Goal: Check status

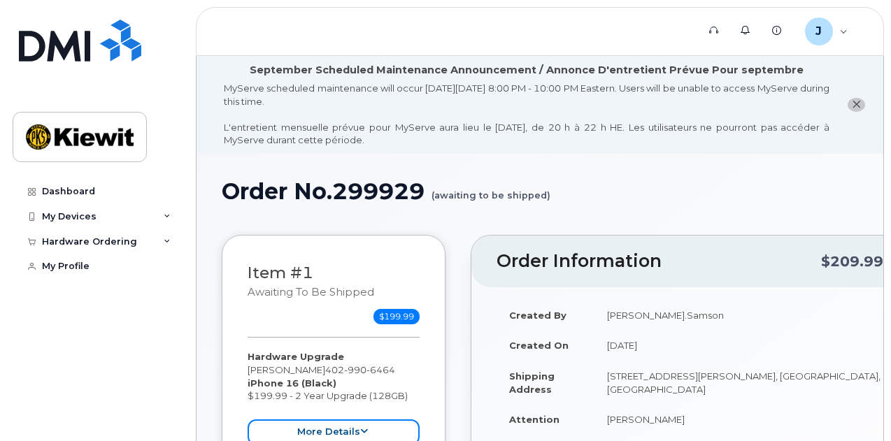
drag, startPoint x: 354, startPoint y: 416, endPoint x: 376, endPoint y: 399, distance: 28.4
click at [355, 420] on button "more details" at bounding box center [334, 433] width 172 height 26
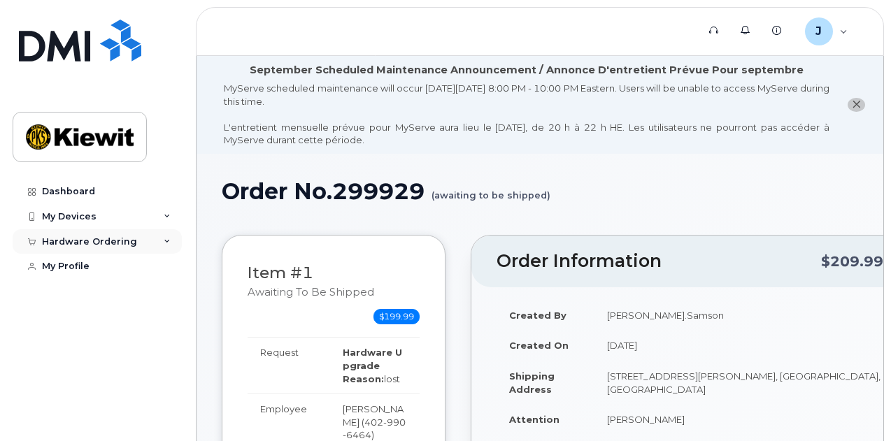
click at [100, 239] on div "Hardware Ordering" at bounding box center [89, 241] width 95 height 11
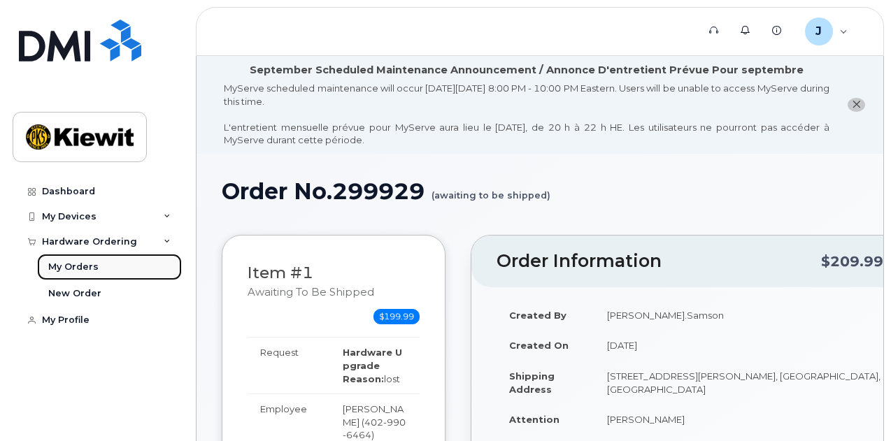
click at [86, 268] on div "My Orders" at bounding box center [73, 267] width 50 height 13
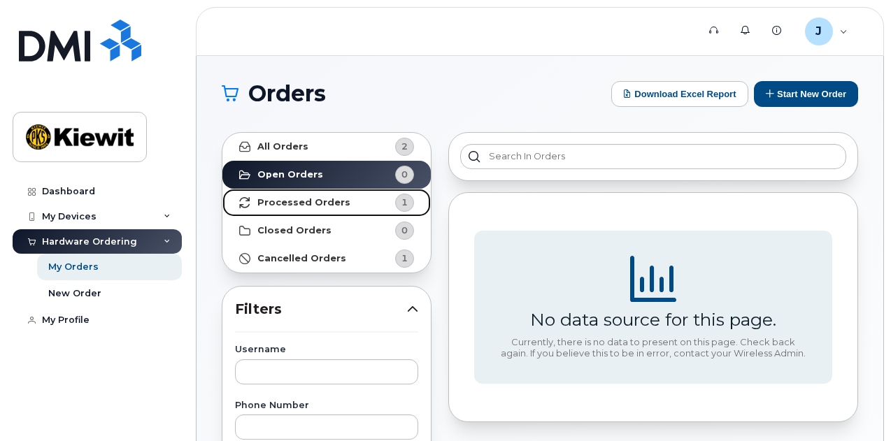
click at [320, 205] on strong "Processed Orders" at bounding box center [303, 202] width 93 height 11
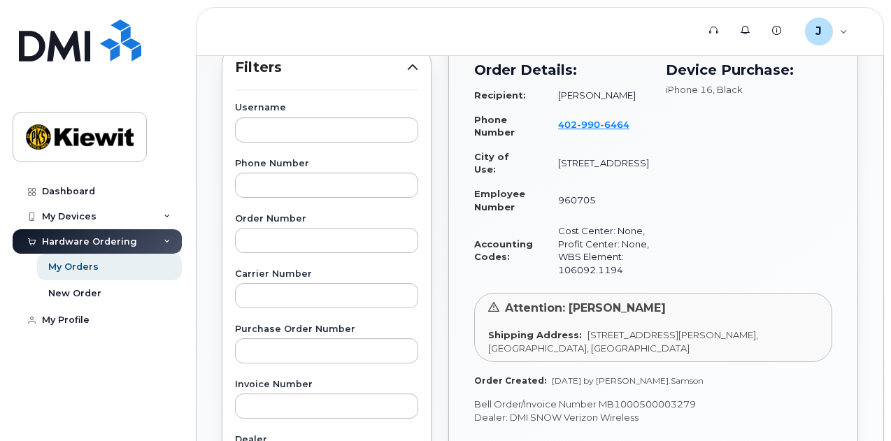
scroll to position [280, 0]
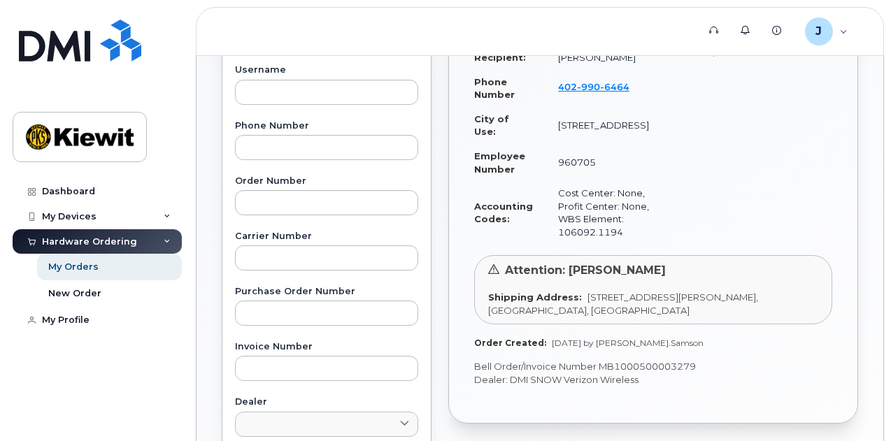
click at [665, 363] on p "Bell Order/Invoice Number MB1000500003279" at bounding box center [653, 366] width 358 height 13
click at [583, 339] on span "[DATE] by [PERSON_NAME].Samson" at bounding box center [628, 343] width 152 height 10
click at [657, 361] on p "Bell Order/Invoice Number MB1000500003279" at bounding box center [653, 366] width 358 height 13
drag, startPoint x: 712, startPoint y: 362, endPoint x: 633, endPoint y: 367, distance: 79.2
click at [633, 369] on p "Bell Order/Invoice Number MB1000500003279" at bounding box center [653, 366] width 358 height 13
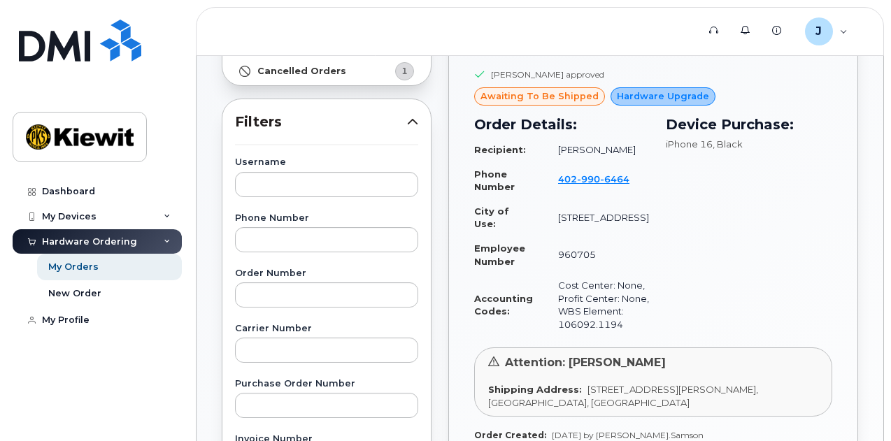
scroll to position [140, 0]
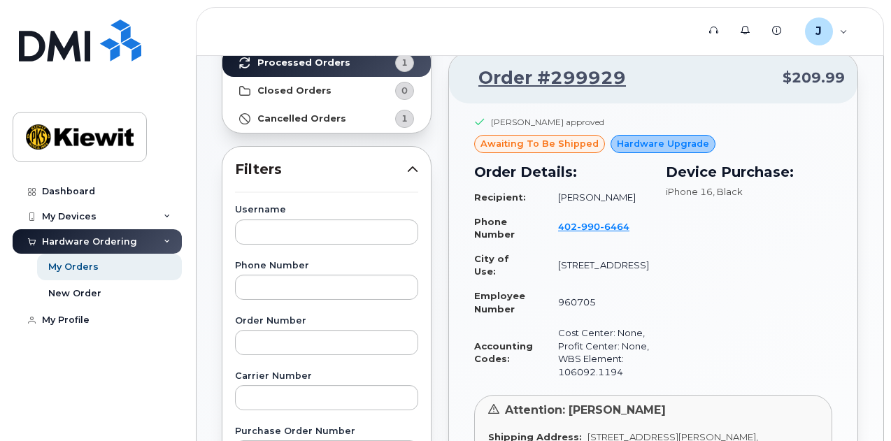
click at [549, 141] on span "awaiting to be shipped" at bounding box center [540, 143] width 118 height 13
click at [569, 80] on link "Order #299929" at bounding box center [544, 78] width 164 height 25
